Goal: Task Accomplishment & Management: Use online tool/utility

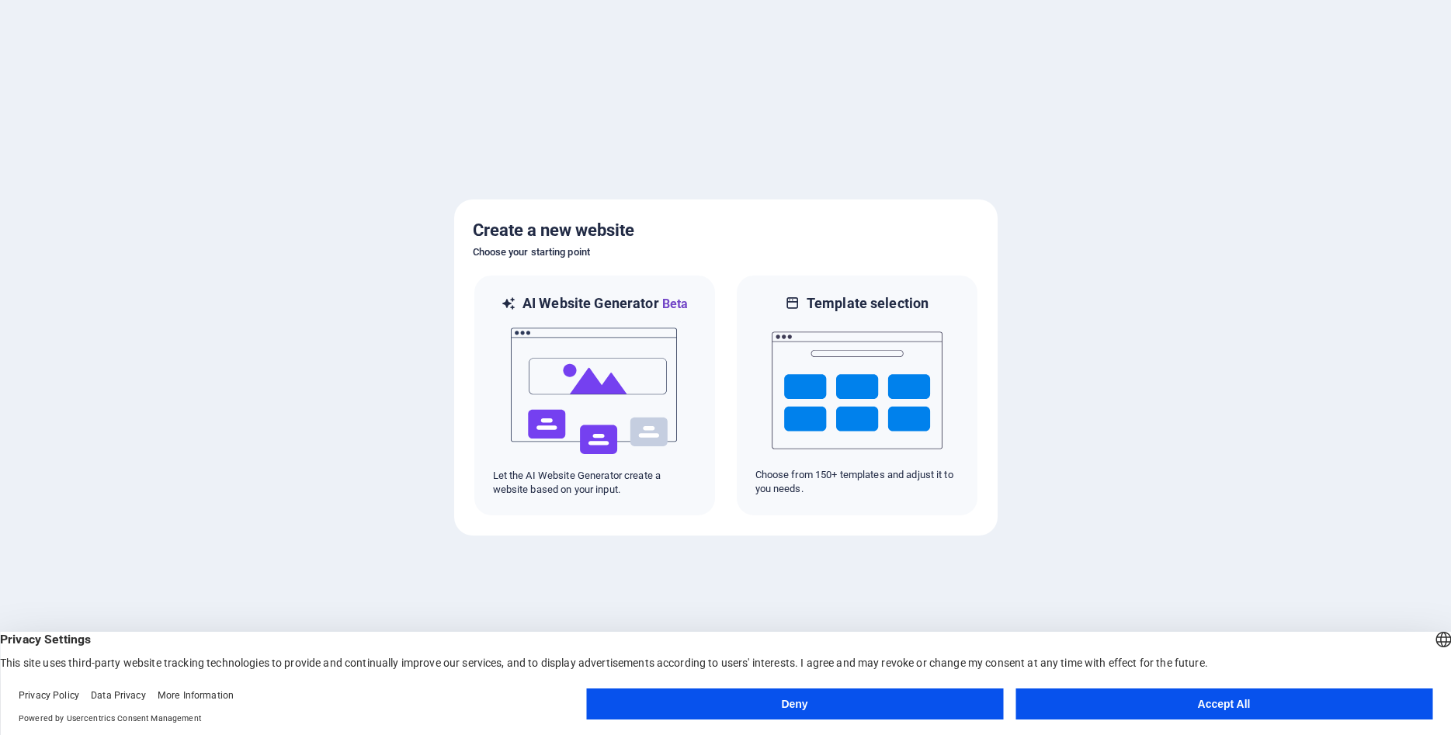
click at [1157, 708] on button "Accept All" at bounding box center [1223, 704] width 417 height 31
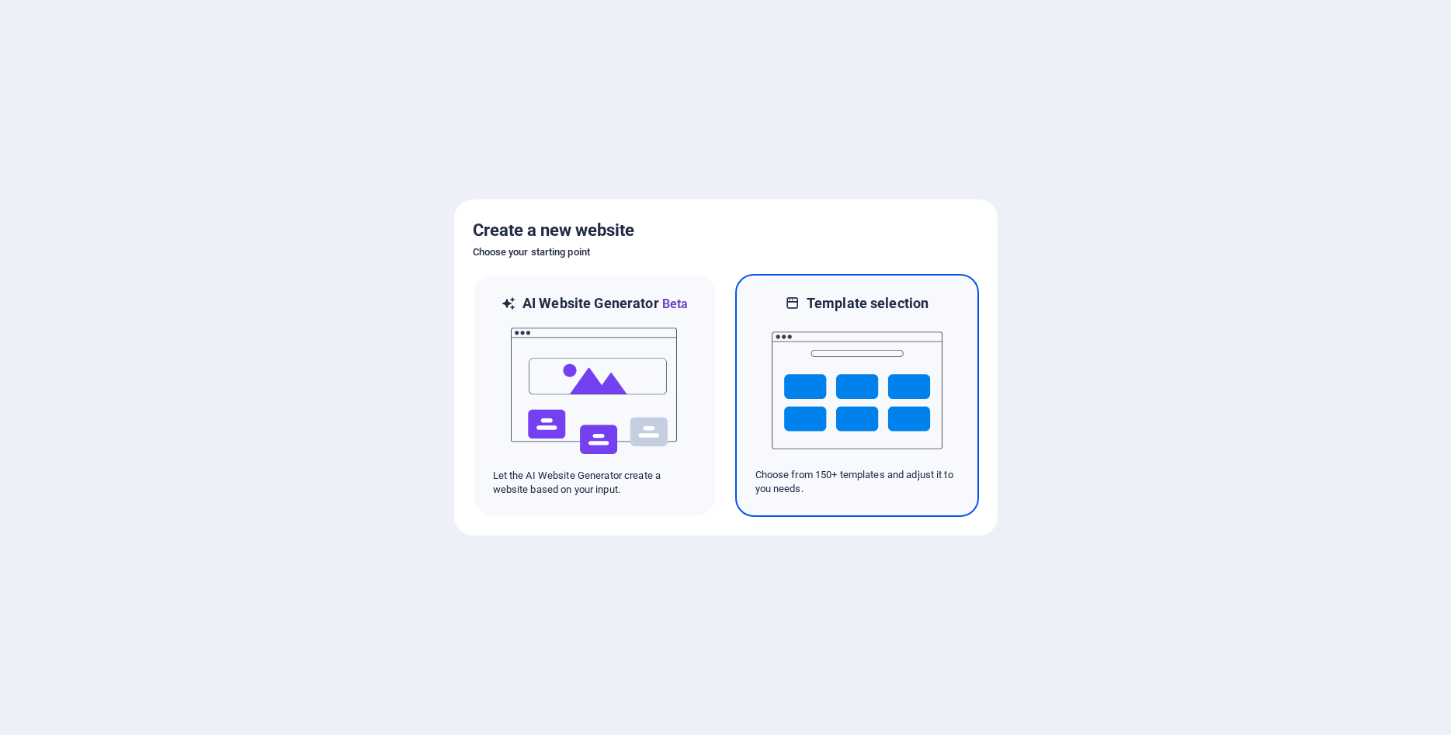
click at [821, 401] on img at bounding box center [857, 390] width 171 height 155
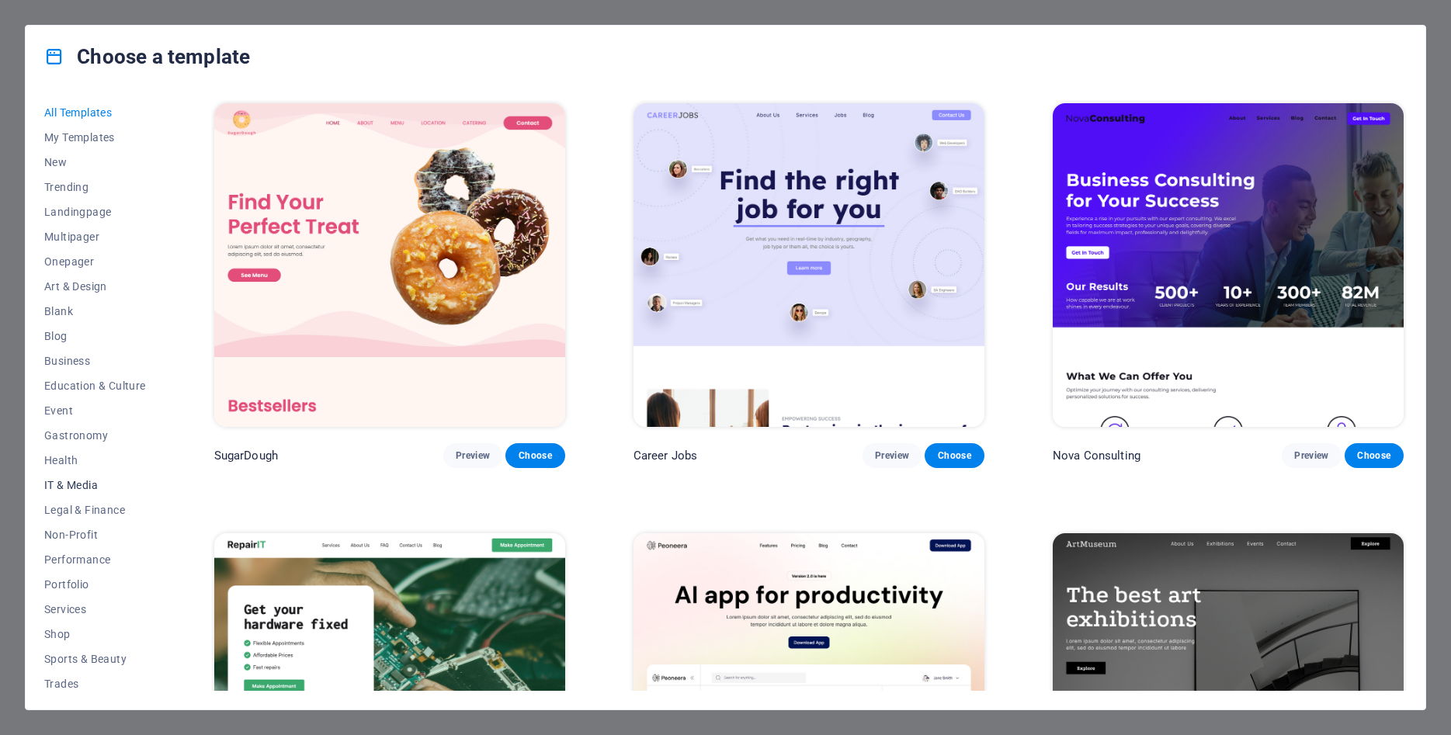
click at [79, 492] on button "IT & Media" at bounding box center [95, 485] width 102 height 25
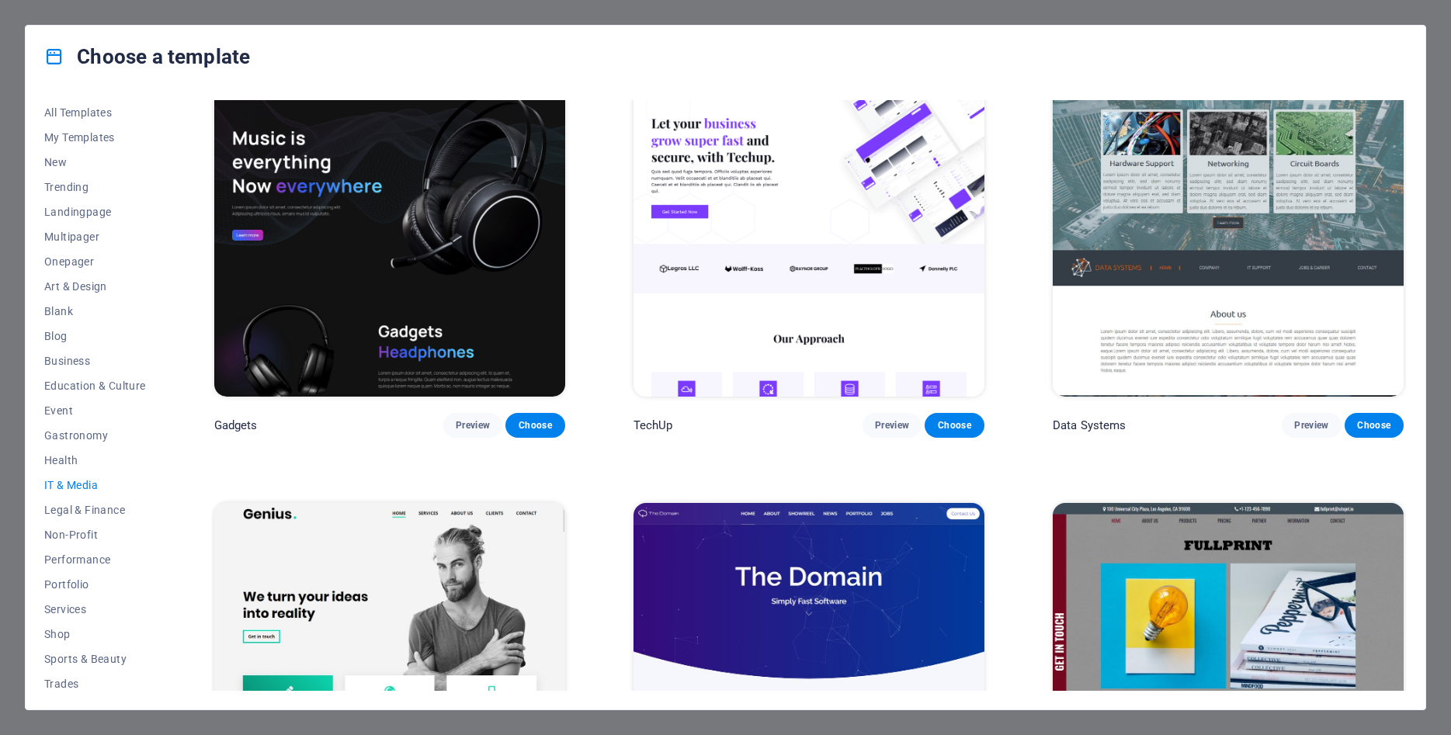
scroll to position [300, 0]
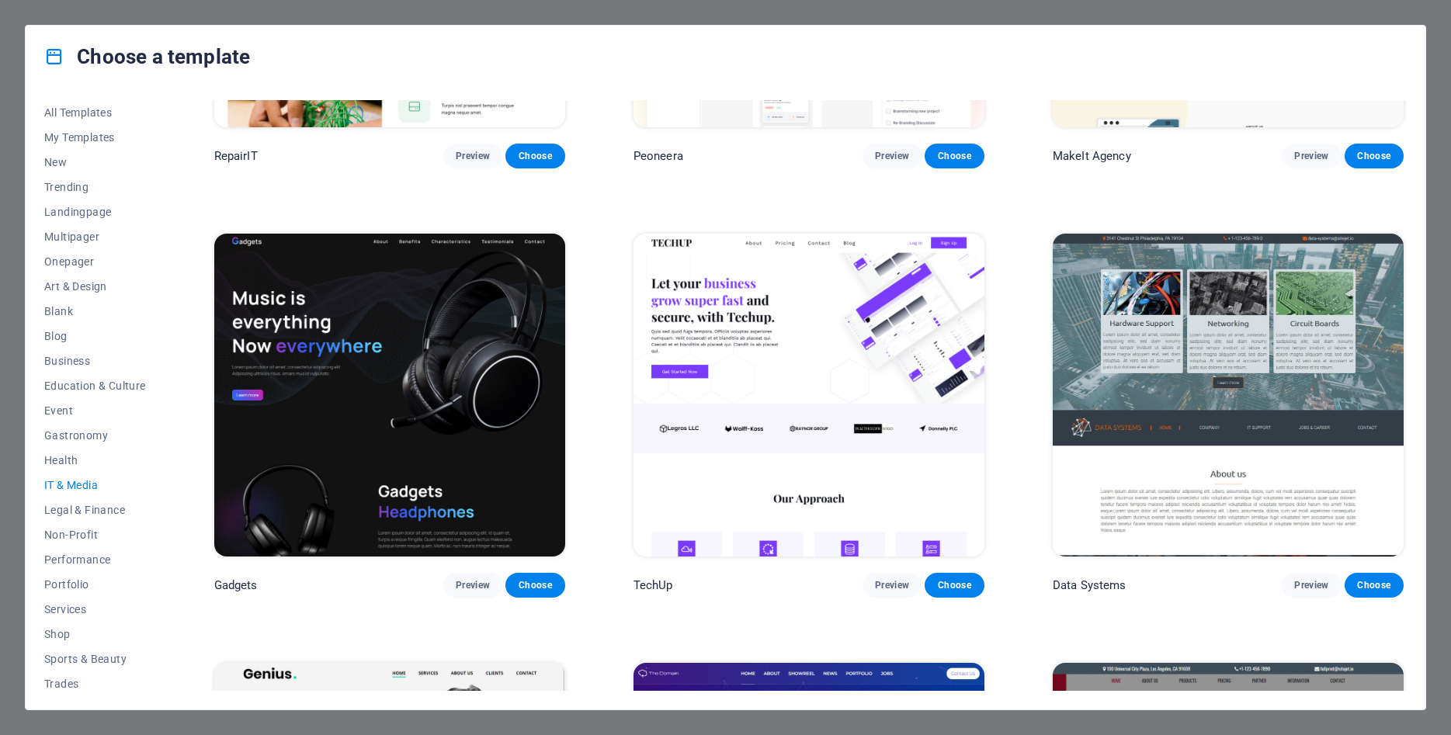
click at [767, 383] on img at bounding box center [808, 396] width 351 height 324
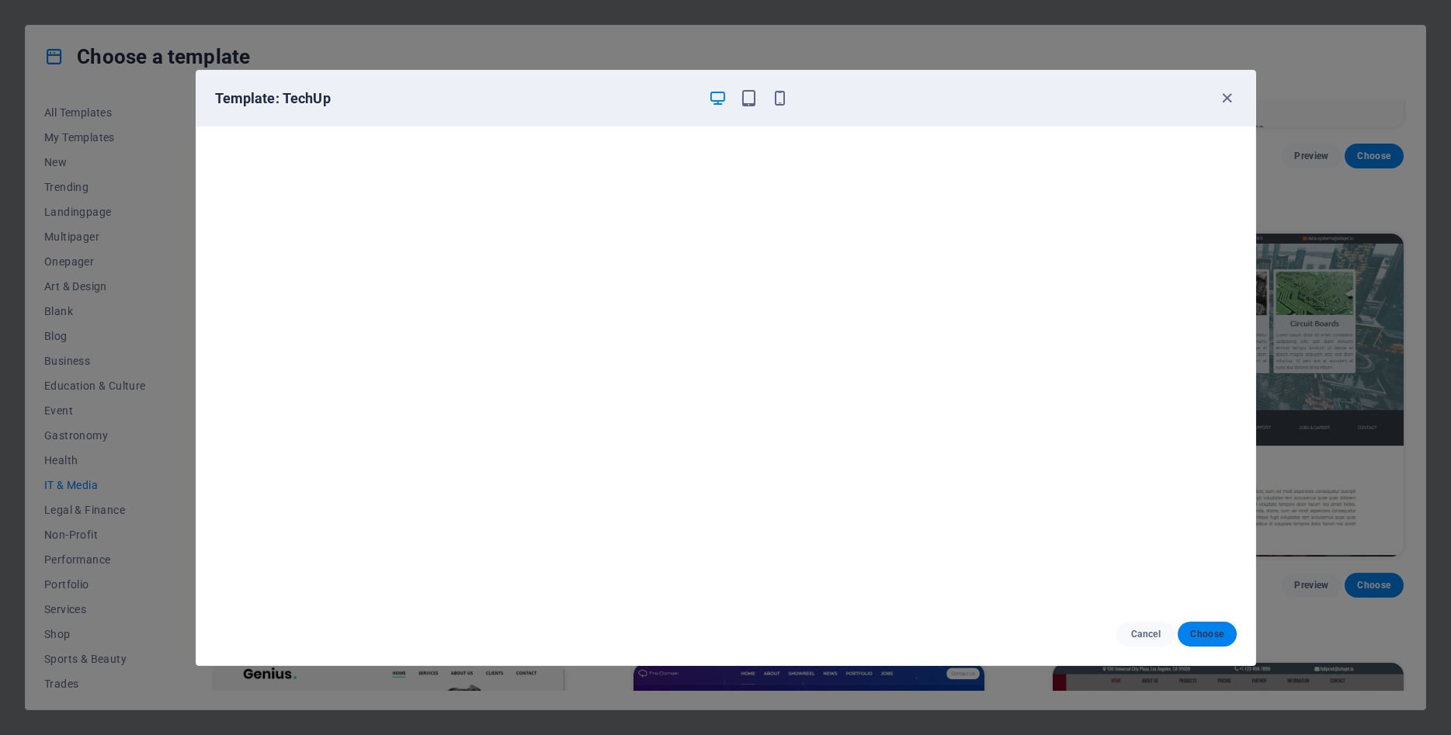
click at [1210, 641] on button "Choose" at bounding box center [1207, 634] width 58 height 25
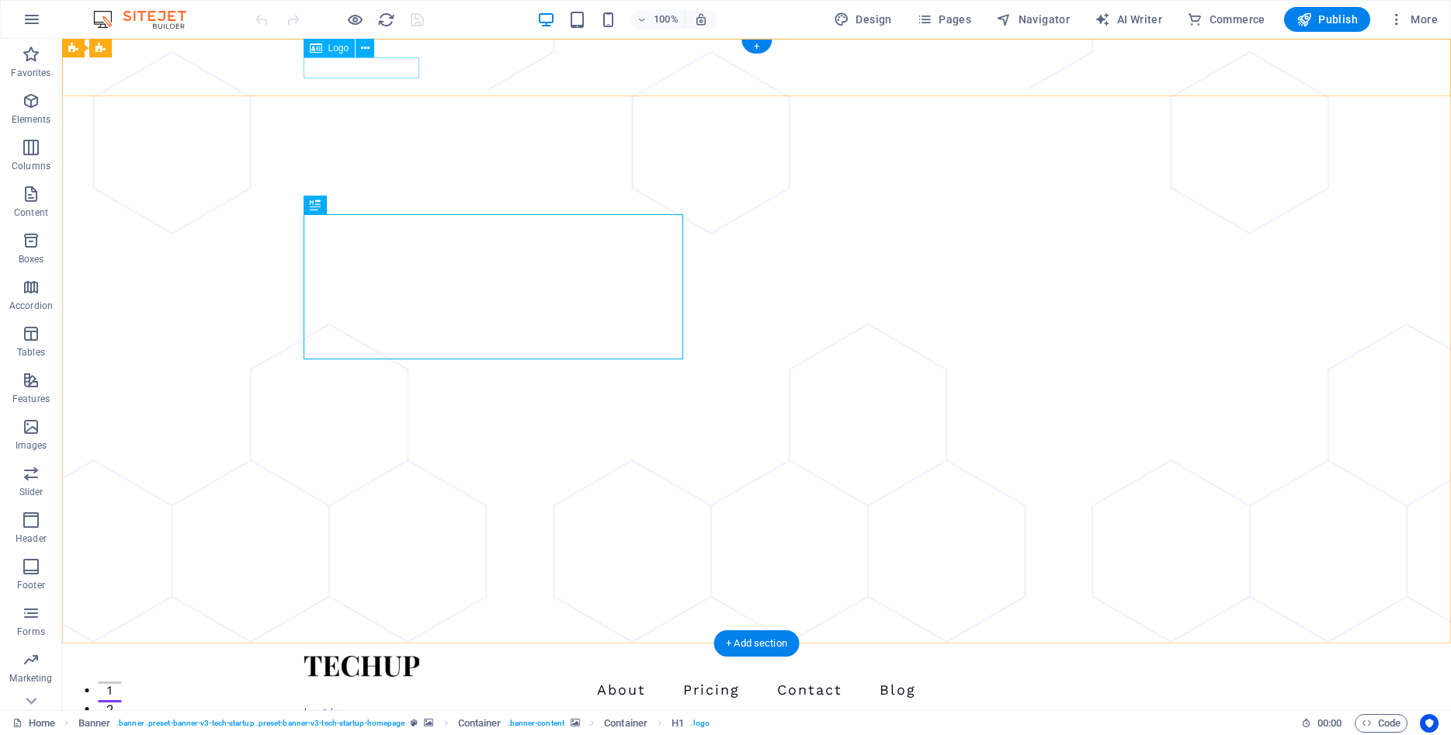
click at [369, 656] on div at bounding box center [757, 666] width 907 height 21
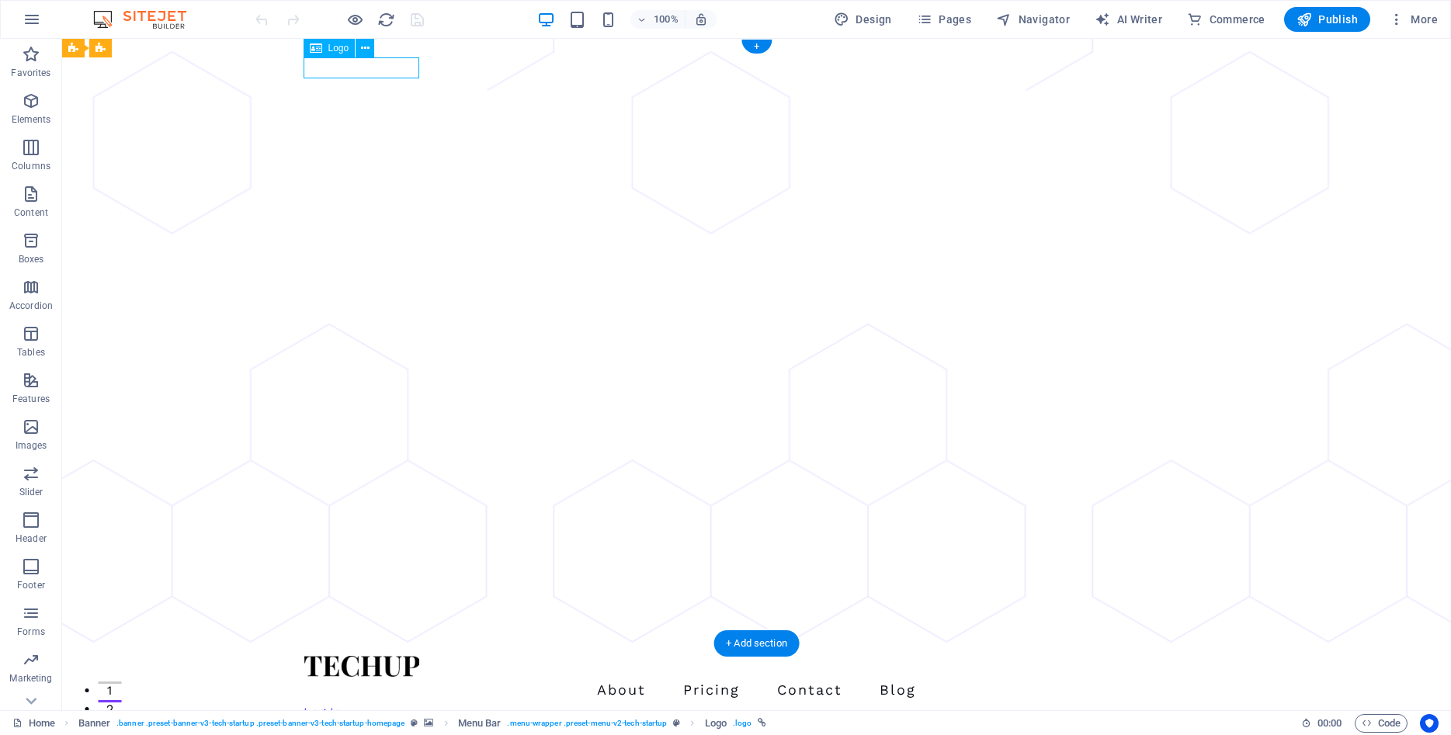
click at [369, 656] on div at bounding box center [757, 666] width 907 height 21
select select "px"
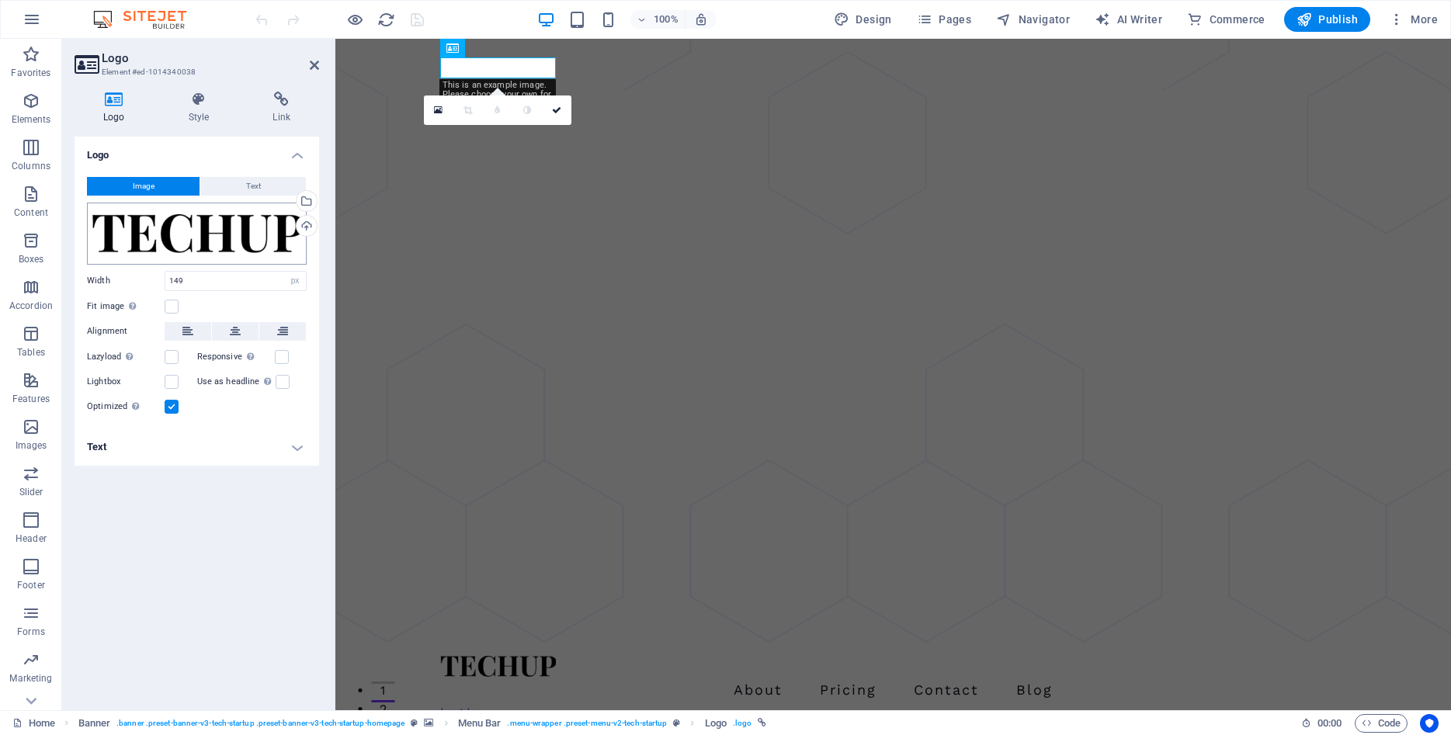
click at [233, 233] on div "Drag files here, click to choose files or select files from Files or our free s…" at bounding box center [197, 234] width 220 height 62
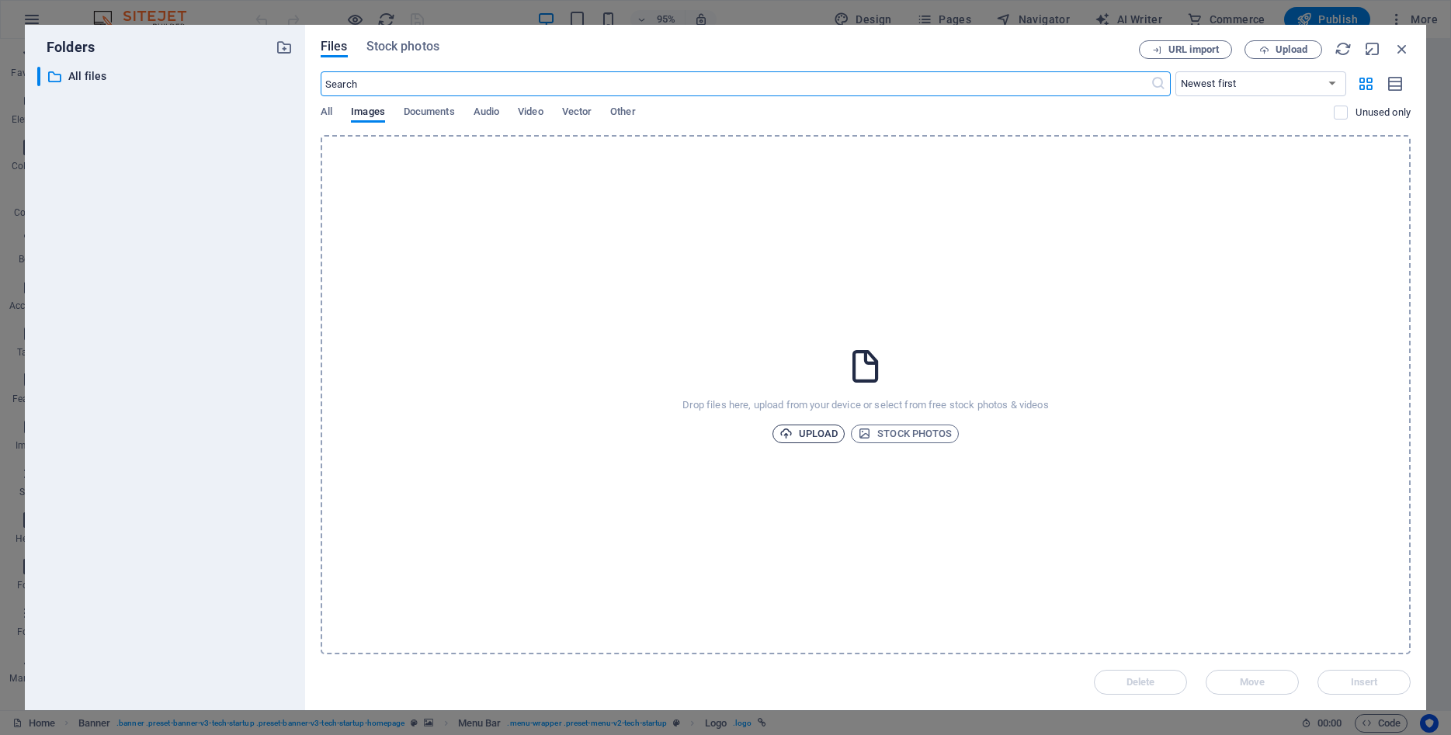
click at [812, 438] on span "Upload" at bounding box center [808, 434] width 59 height 19
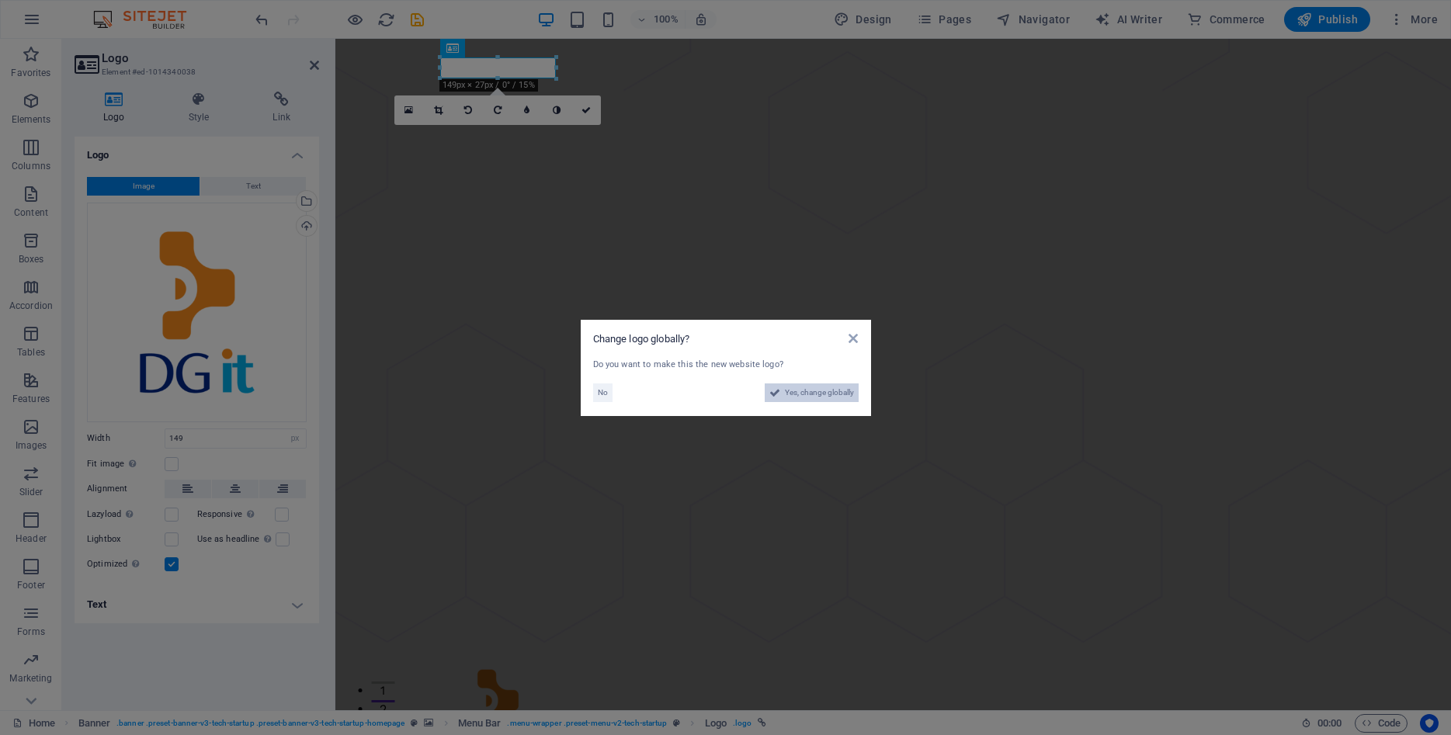
click at [839, 394] on span "Yes, change globally" at bounding box center [819, 392] width 69 height 19
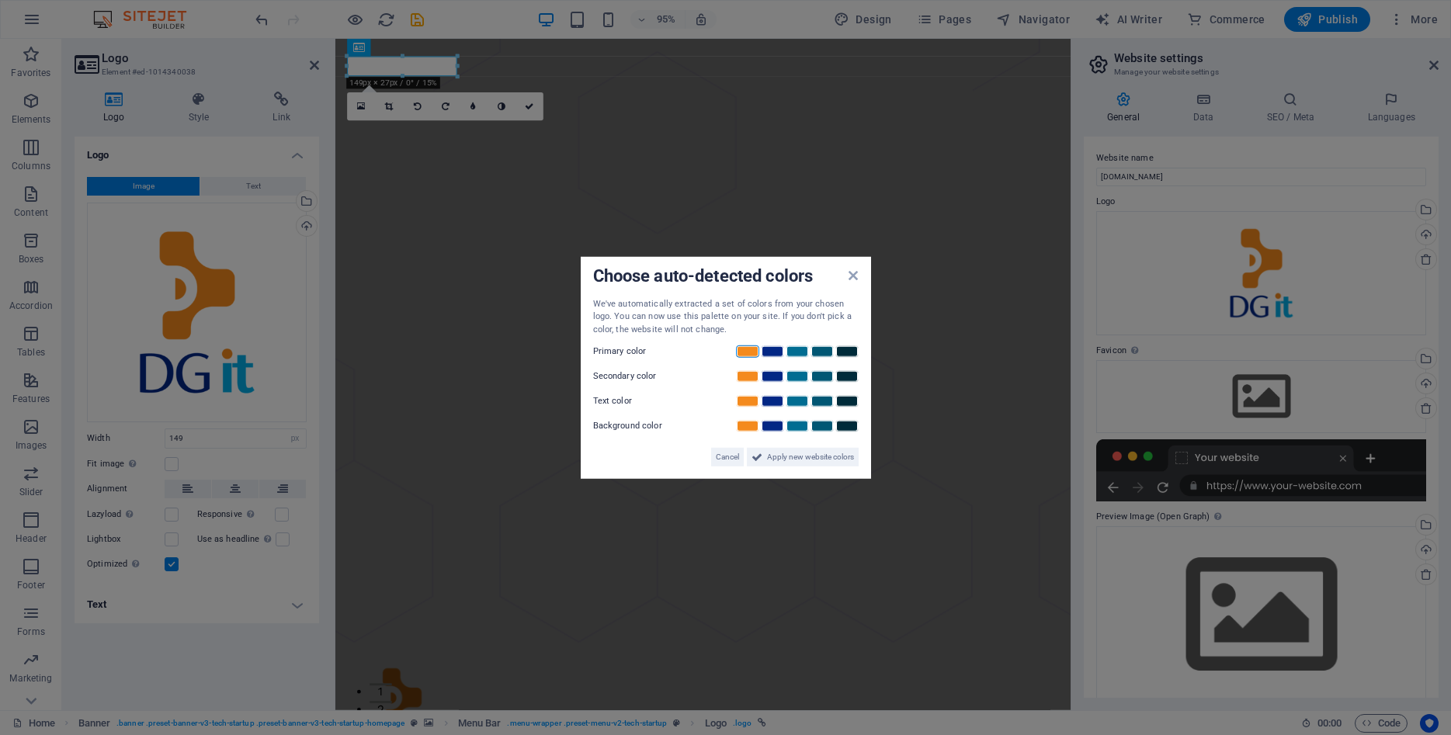
click at [750, 353] on link at bounding box center [747, 351] width 23 height 12
click at [748, 376] on link at bounding box center [747, 376] width 23 height 12
click at [752, 354] on link at bounding box center [747, 351] width 23 height 12
click at [748, 380] on link at bounding box center [747, 376] width 23 height 12
click at [797, 459] on span "Apply new website colors" at bounding box center [810, 457] width 87 height 19
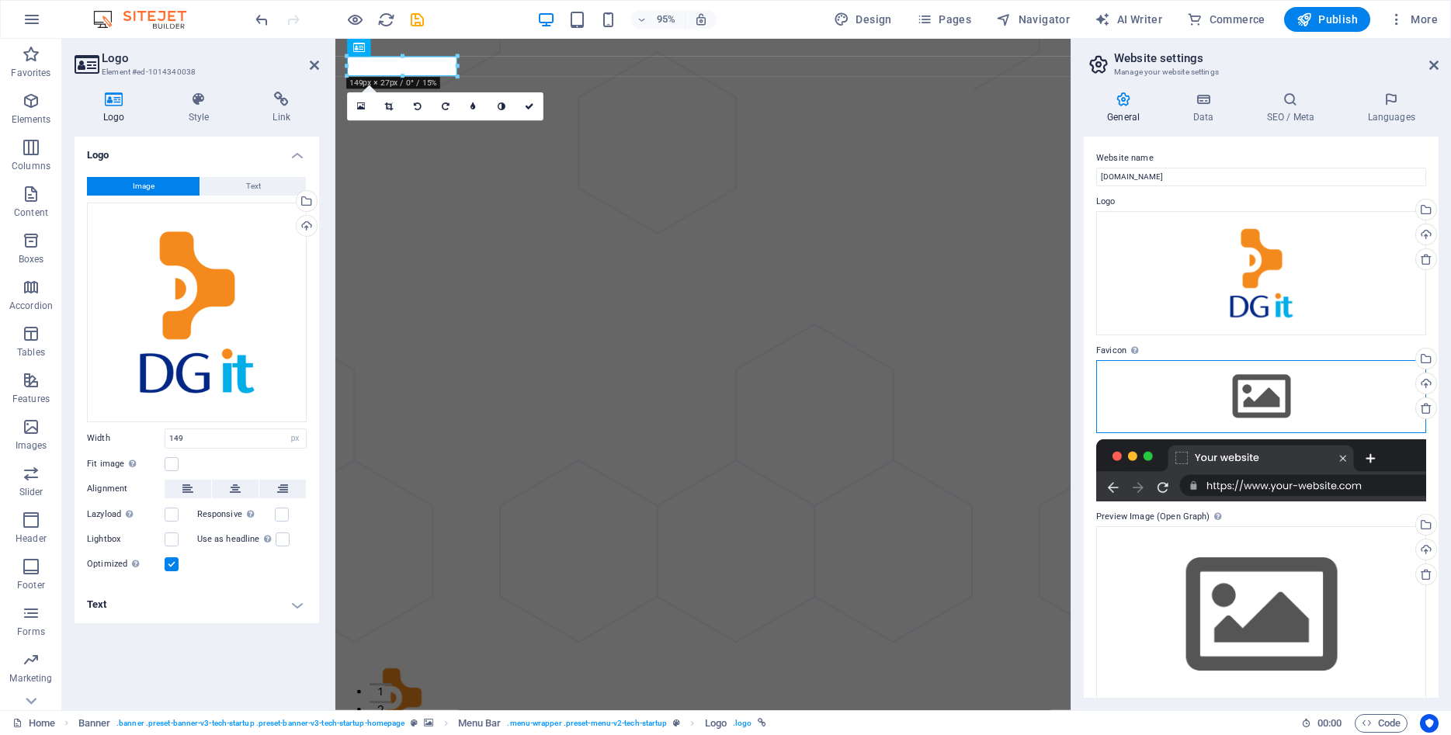
click at [1248, 394] on div "Drag files here, click to choose files or select files from Files or our free s…" at bounding box center [1261, 396] width 330 height 73
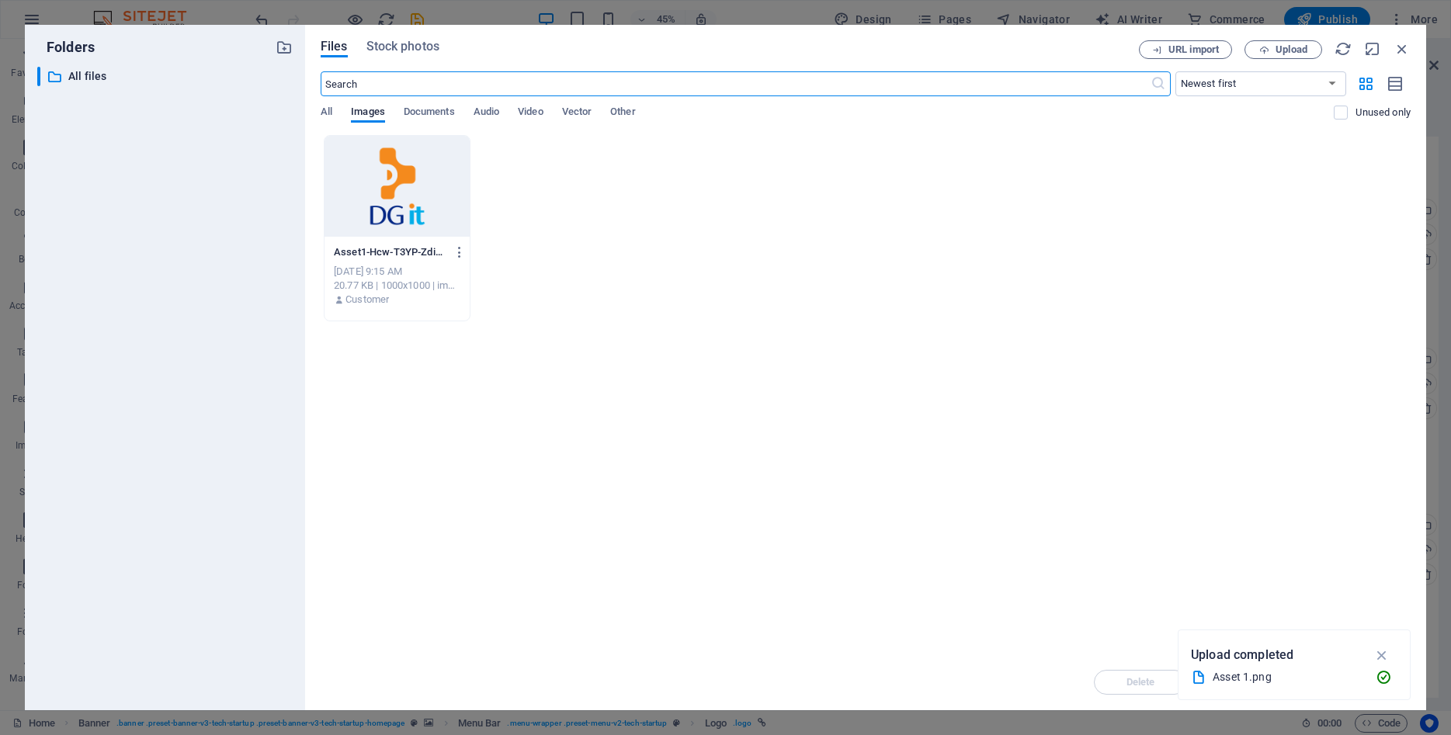
click at [380, 166] on div at bounding box center [396, 186] width 145 height 101
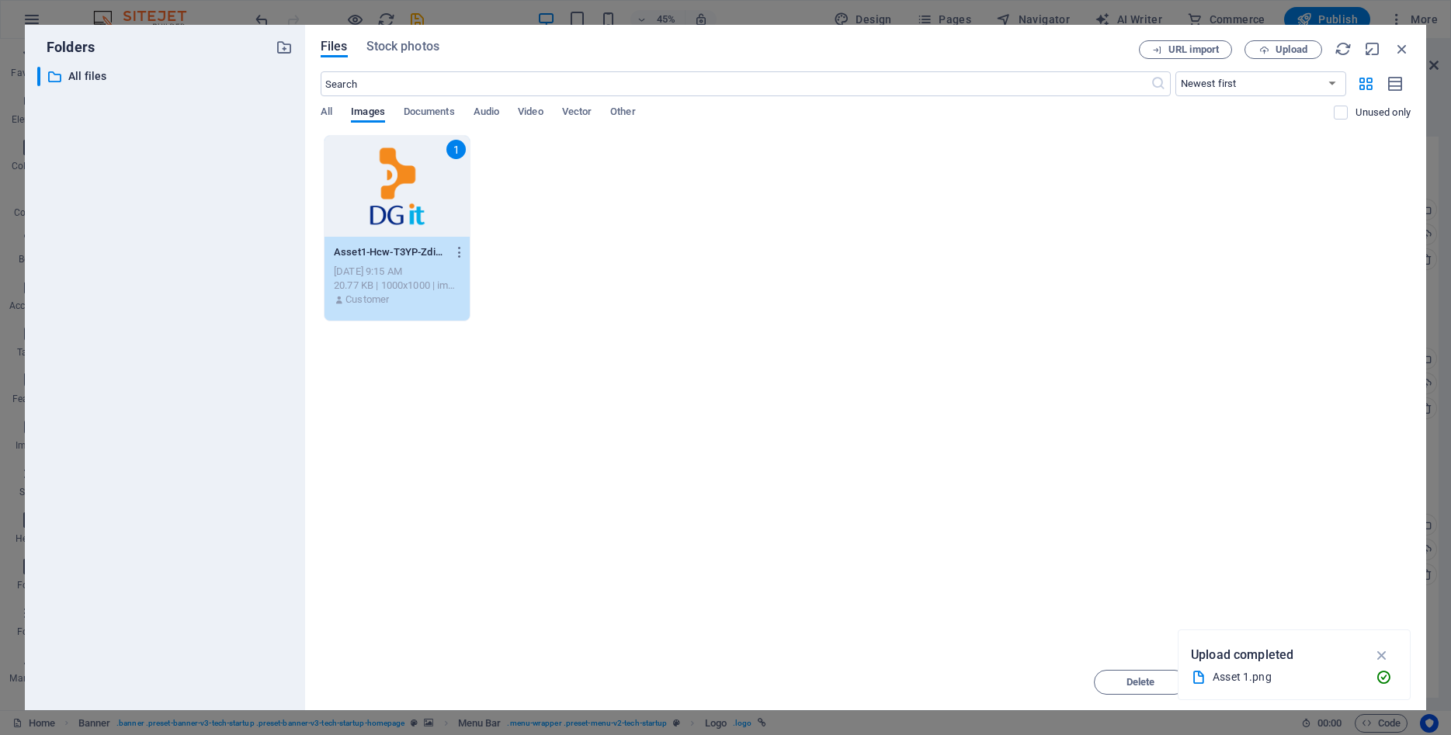
click at [380, 166] on div "1" at bounding box center [396, 186] width 145 height 101
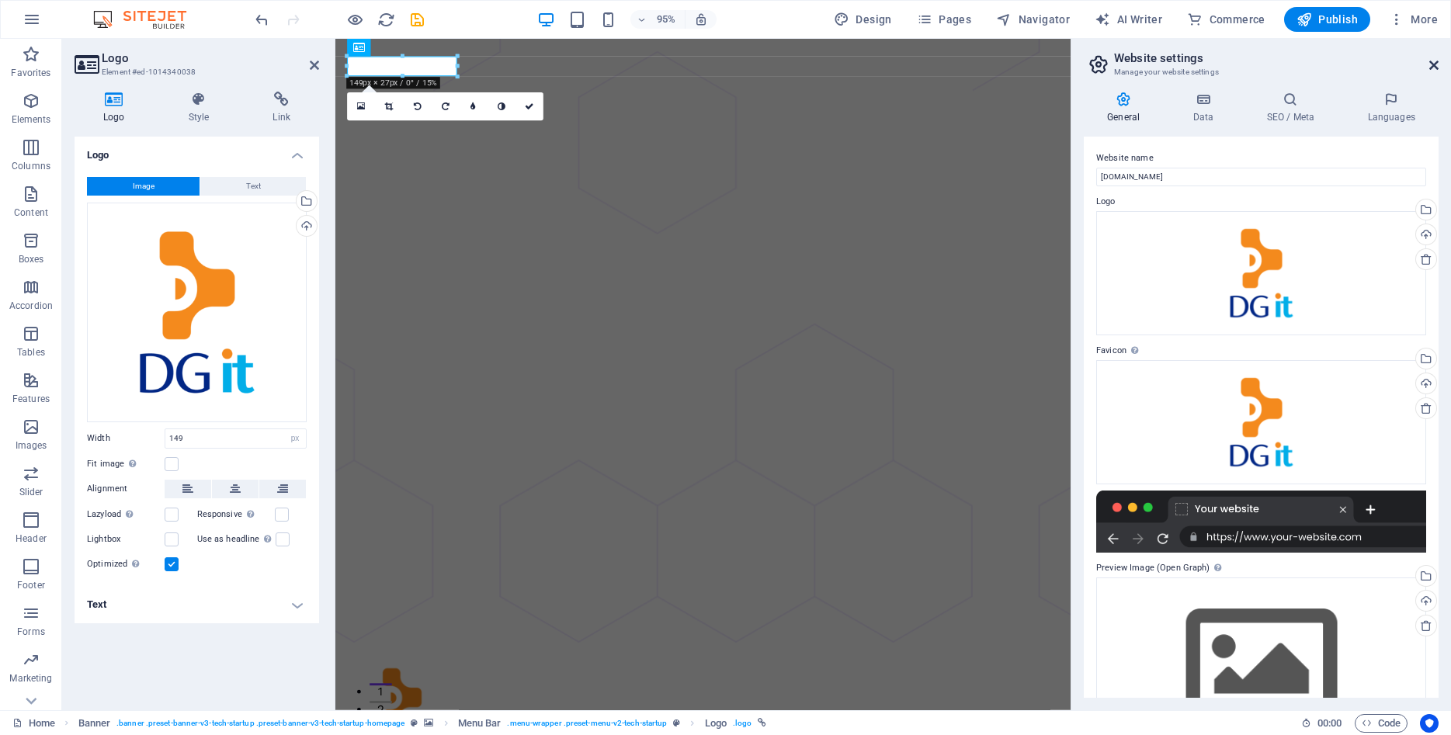
click at [1438, 63] on icon at bounding box center [1433, 65] width 9 height 12
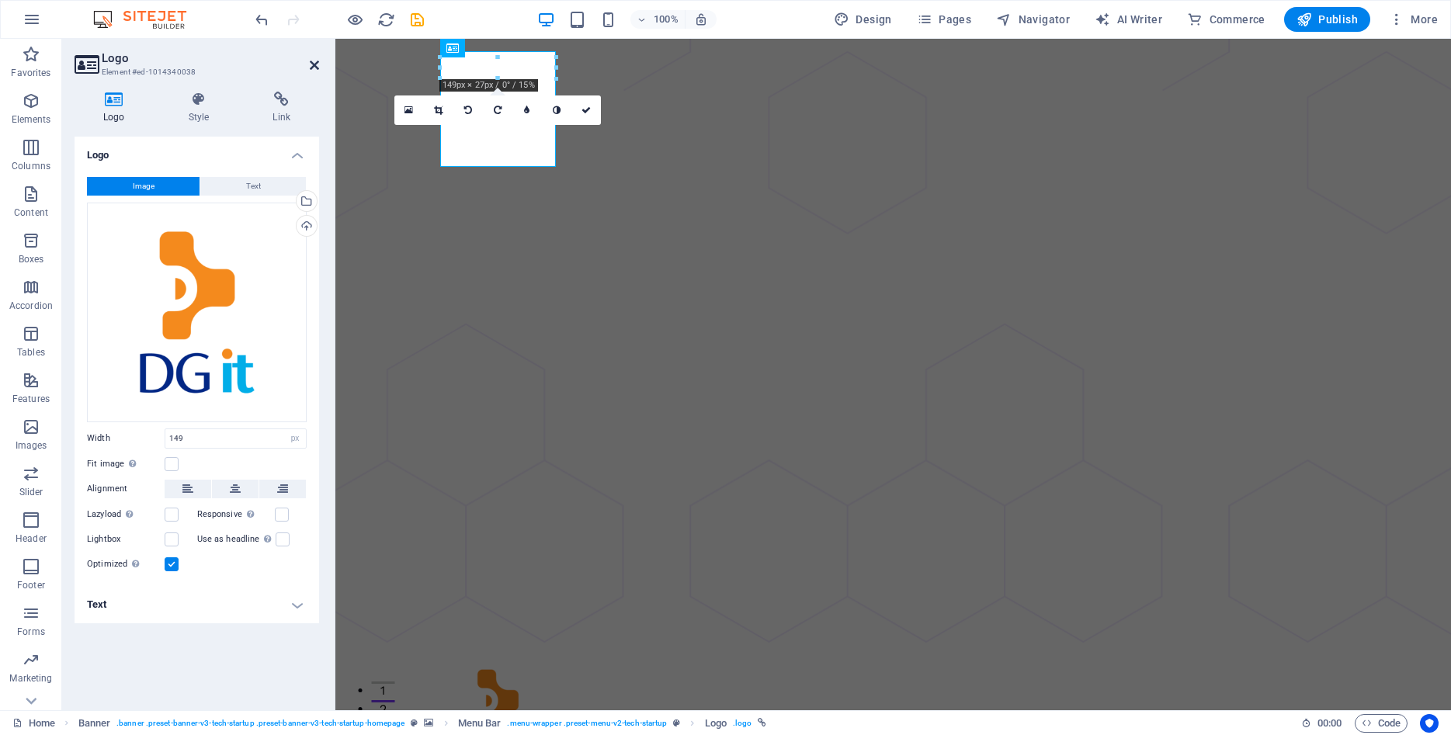
click at [311, 70] on icon at bounding box center [314, 65] width 9 height 12
